Goal: Navigation & Orientation: Find specific page/section

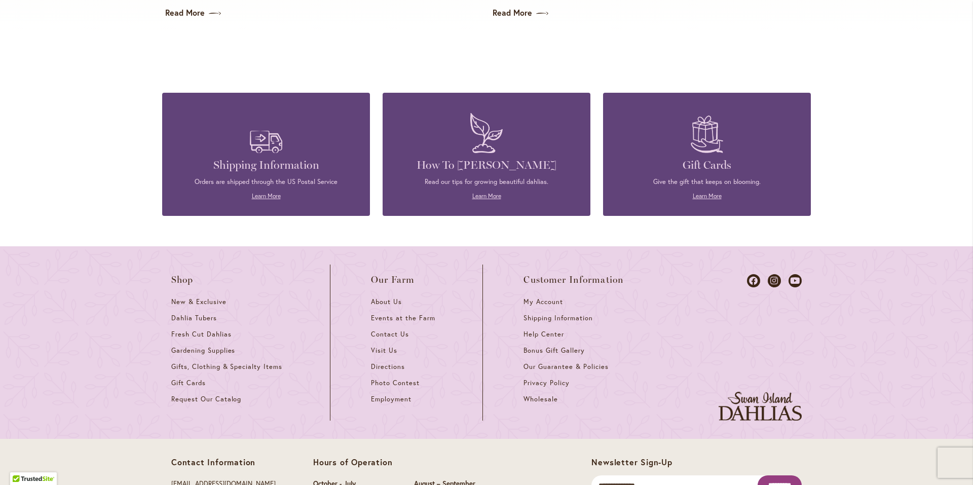
scroll to position [2687, 0]
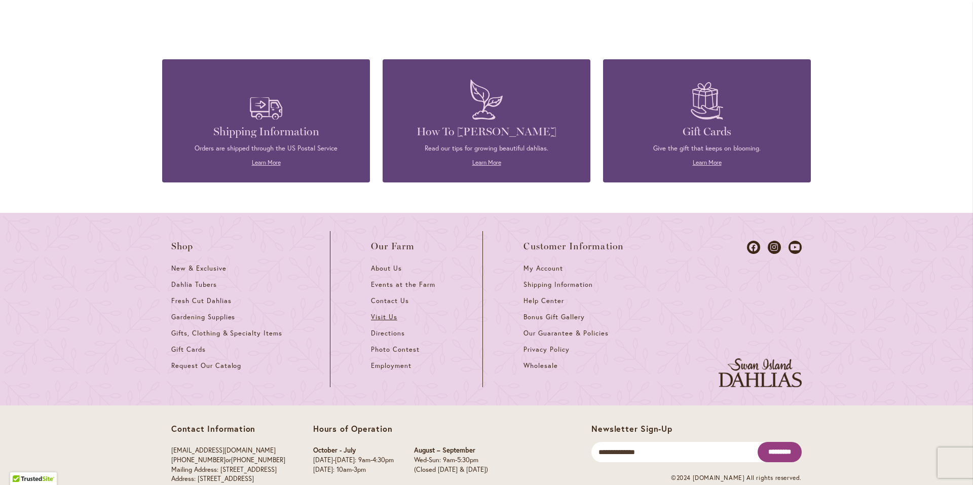
click at [377, 313] on span "Visit Us" at bounding box center [384, 317] width 26 height 9
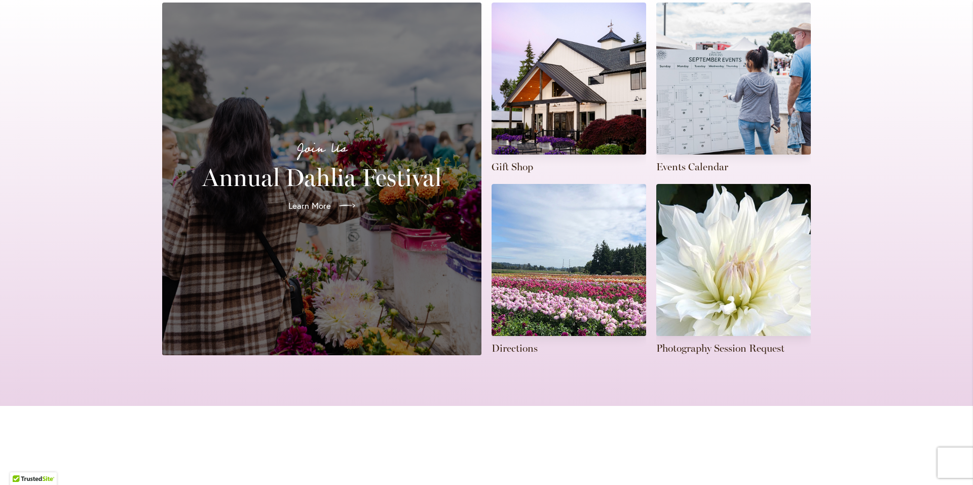
scroll to position [254, 0]
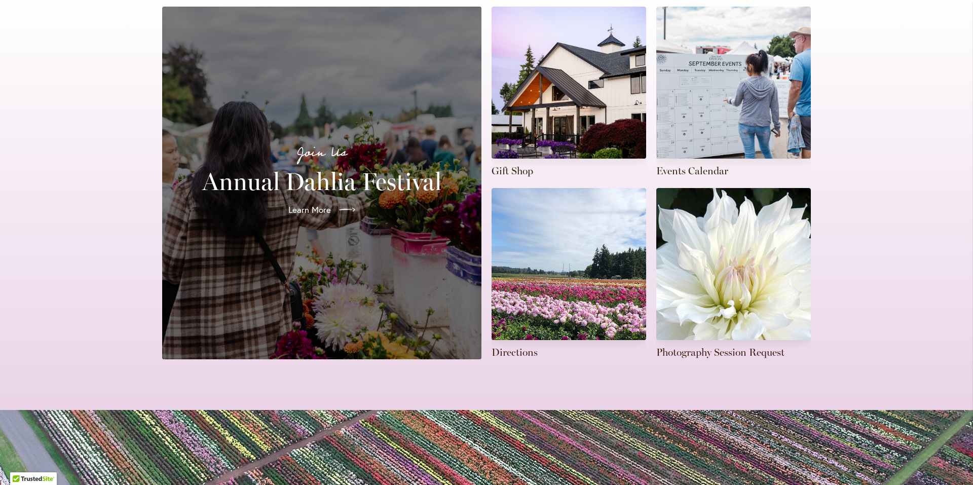
click at [262, 259] on div "Join Us Annual Dahlia Festival Learn More" at bounding box center [321, 183] width 295 height 329
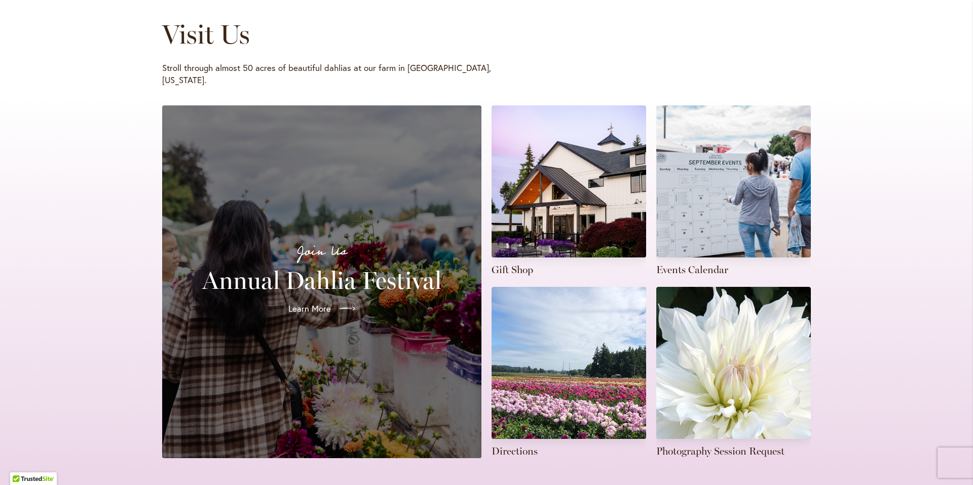
scroll to position [152, 0]
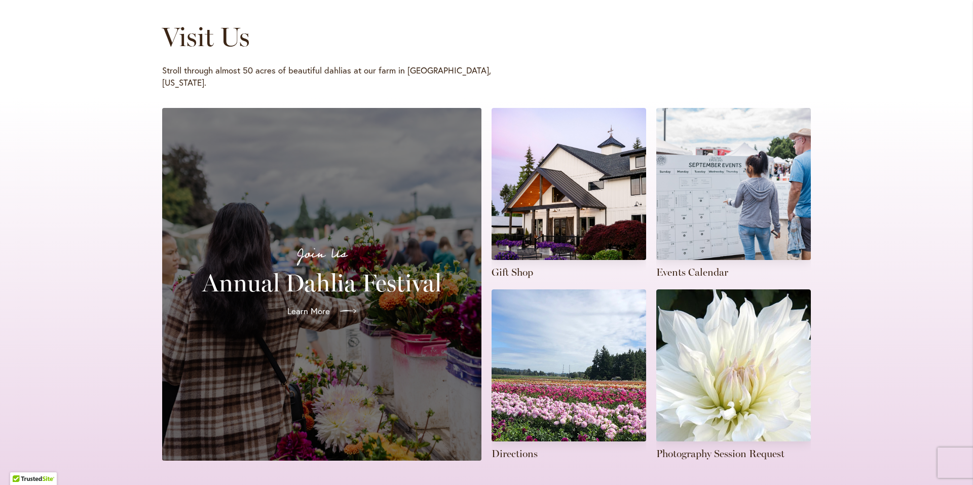
click at [306, 305] on span "Learn More" at bounding box center [308, 311] width 43 height 12
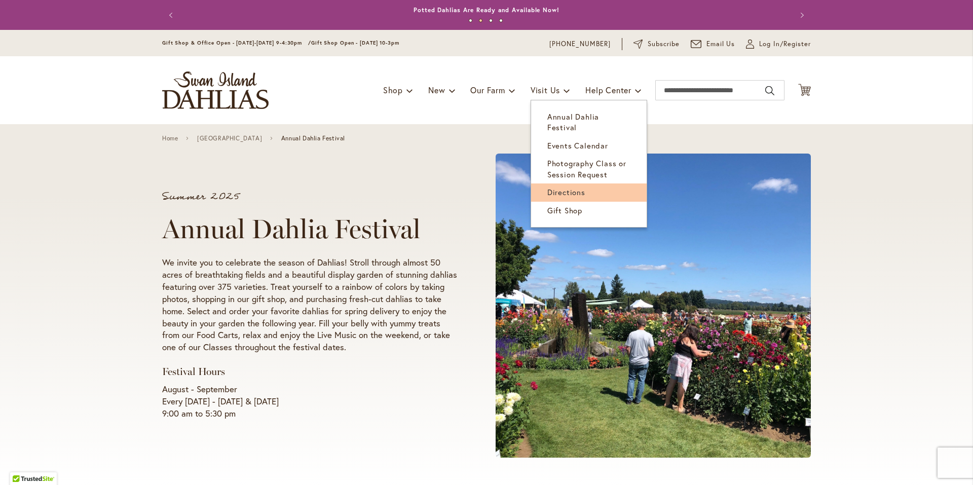
click at [571, 187] on span "Directions" at bounding box center [567, 192] width 38 height 10
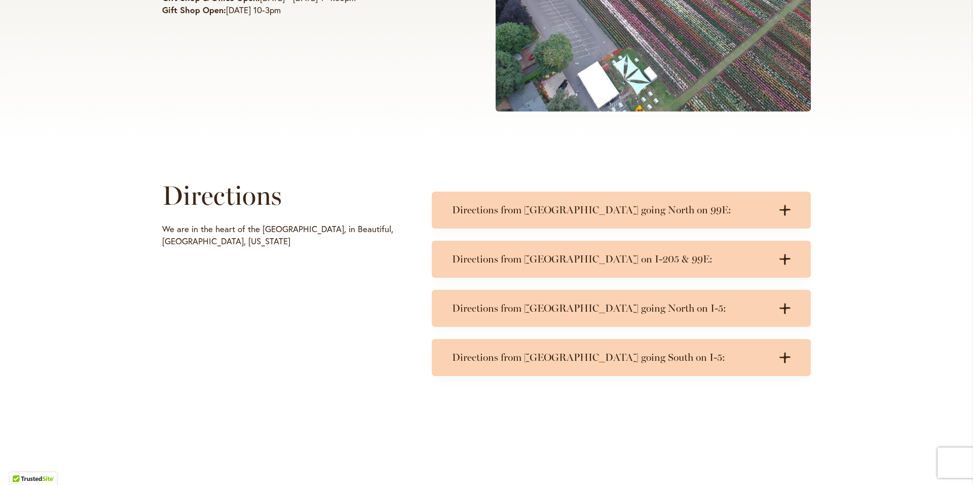
scroll to position [406, 0]
